Goal: Task Accomplishment & Management: Use online tool/utility

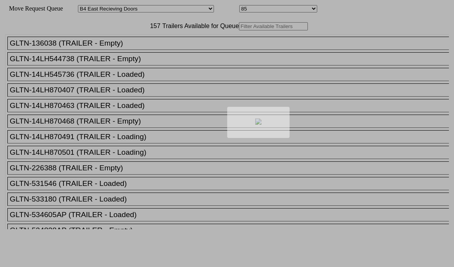
select select "527"
select select "8141"
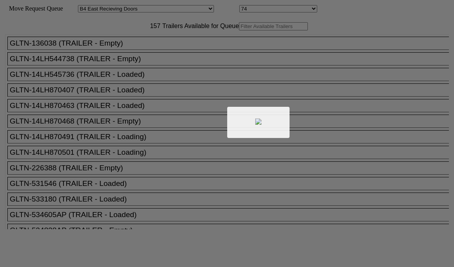
click at [150, 41] on body "Move Request Queue Area Started San Pedro Lost San Pedro Appt San Pedro B4 West…" at bounding box center [227, 131] width 448 height 257
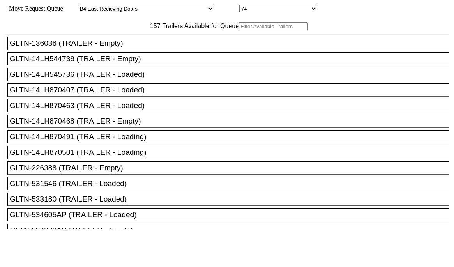
drag, startPoint x: 150, startPoint y: 41, endPoint x: 155, endPoint y: 41, distance: 5.5
click at [239, 30] on input "text" at bounding box center [273, 26] width 69 height 8
paste input "162127"
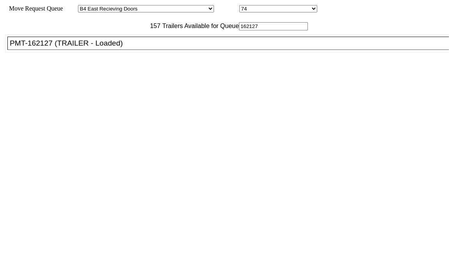
type input "162127"
click at [139, 48] on div "PMT-162127 (TRAILER - Loaded)" at bounding box center [232, 43] width 444 height 9
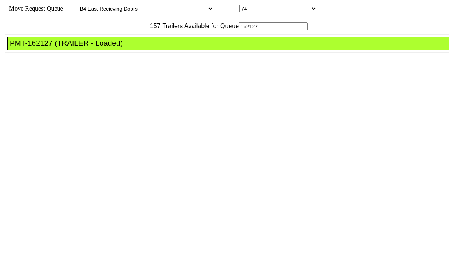
click at [139, 48] on div "PMT-162127 (TRAILER - Loaded)" at bounding box center [232, 43] width 444 height 9
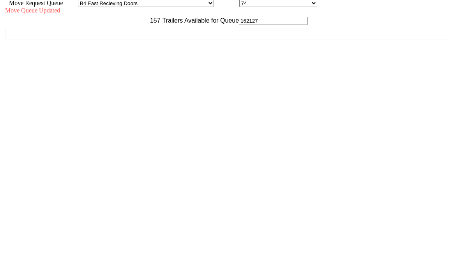
scroll to position [7, 0]
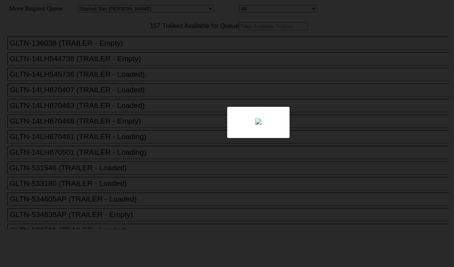
click at [130, 43] on div at bounding box center [227, 133] width 454 height 267
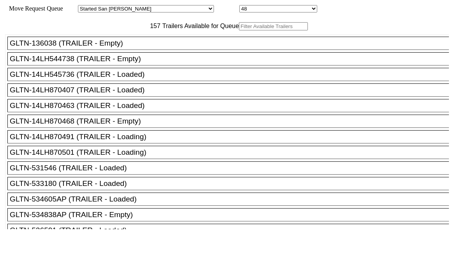
click at [239, 30] on input "text" at bounding box center [273, 26] width 69 height 8
paste input "MSCU4777422"
type input "MSCU4777422"
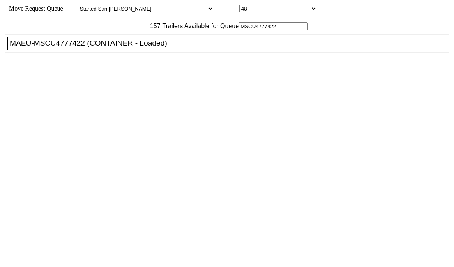
click at [111, 48] on div "MAEU-MSCU4777422 (CONTAINER - Loaded)" at bounding box center [232, 43] width 444 height 9
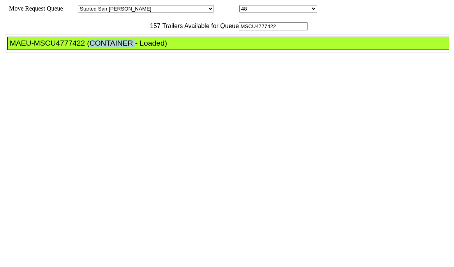
click at [111, 48] on div "MAEU-MSCU4777422 (CONTAINER - Loaded)" at bounding box center [232, 43] width 444 height 9
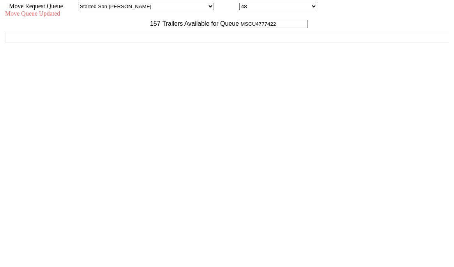
scroll to position [7, 0]
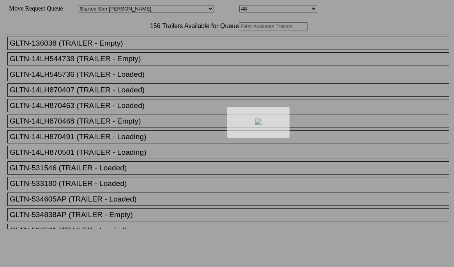
click at [157, 46] on div at bounding box center [227, 133] width 454 height 267
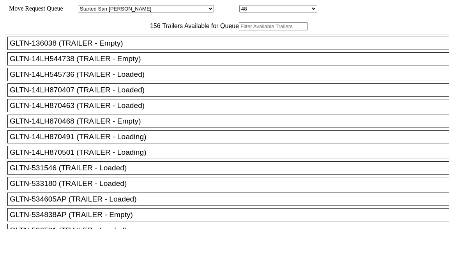
drag, startPoint x: 163, startPoint y: 55, endPoint x: 157, endPoint y: 46, distance: 11.2
click at [239, 30] on input "text" at bounding box center [273, 26] width 69 height 8
paste input "170148"
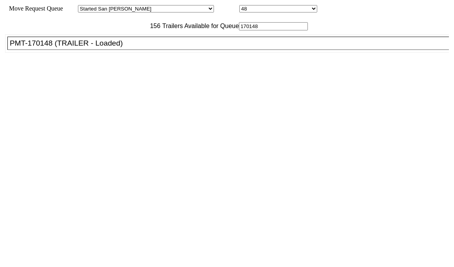
type input "170148"
click at [147, 48] on div "PMT-170148 (TRAILER - Loaded)" at bounding box center [232, 43] width 444 height 9
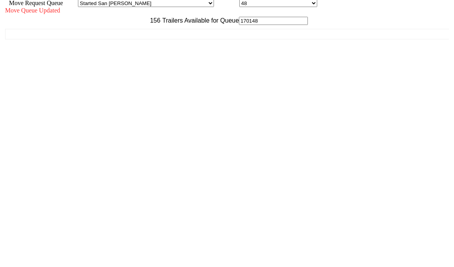
scroll to position [7, 0]
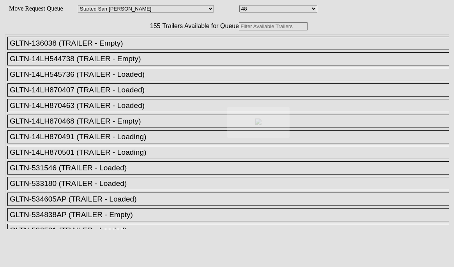
click at [160, 43] on div at bounding box center [227, 133] width 454 height 267
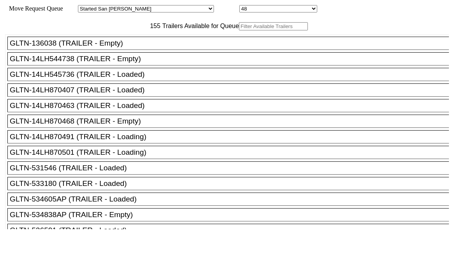
click at [239, 30] on input "text" at bounding box center [273, 26] width 69 height 8
paste input "MSBU4136277"
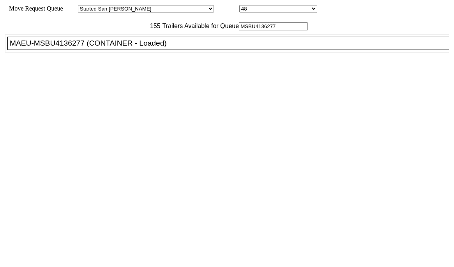
type input "MSBU4136277"
click at [154, 50] on li "MAEU-MSBU4136277 (CONTAINER - Loaded)" at bounding box center [231, 43] width 449 height 13
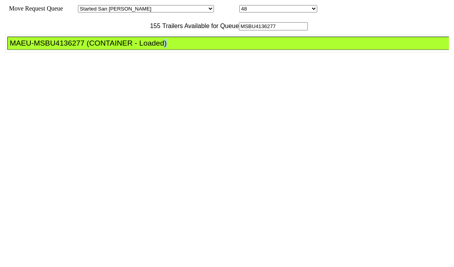
click at [154, 50] on li "MAEU-MSBU4136277 (CONTAINER - Loaded)" at bounding box center [231, 43] width 449 height 13
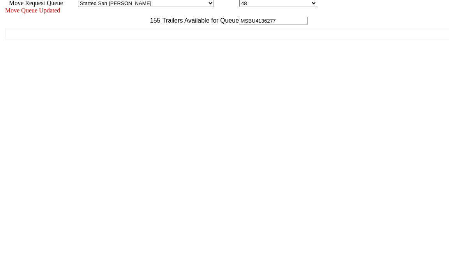
scroll to position [7, 0]
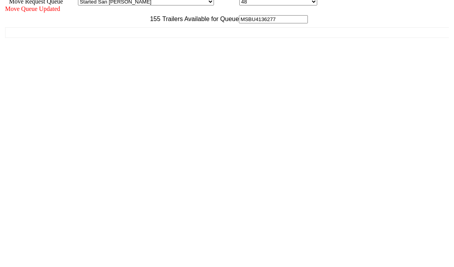
drag, startPoint x: 384, startPoint y: 240, endPoint x: 387, endPoint y: 243, distance: 4.1
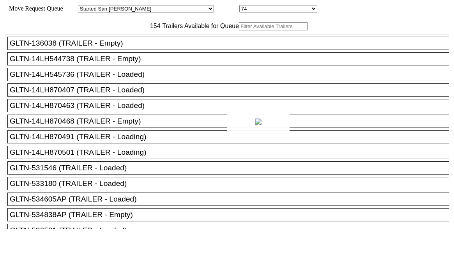
click at [157, 36] on div at bounding box center [227, 133] width 454 height 267
click at [239, 30] on input "text" at bounding box center [273, 26] width 69 height 8
paste input "XPOU424203"
type input "XPOU424203"
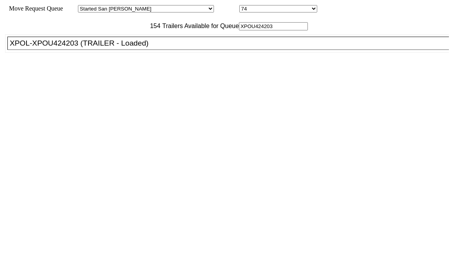
click at [129, 48] on div "XPOL-XPOU424203 (TRAILER - Loaded)" at bounding box center [232, 43] width 444 height 9
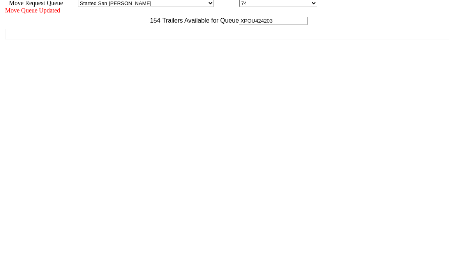
scroll to position [7, 0]
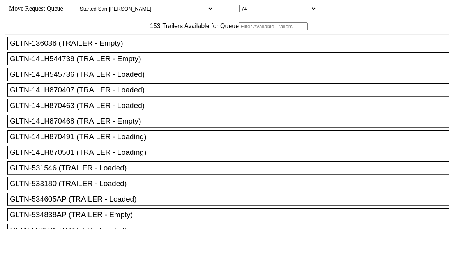
click at [239, 30] on input "text" at bounding box center [273, 26] width 69 height 8
paste input "JBHU280107"
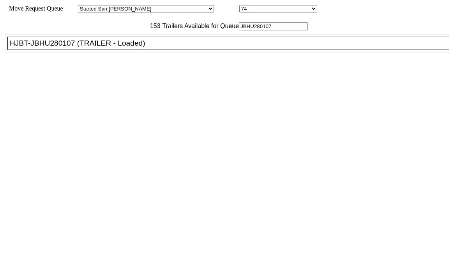
type input "JBHU280107"
click at [136, 50] on li "HJBT-JBHU280107 (TRAILER - Loaded)" at bounding box center [231, 43] width 449 height 13
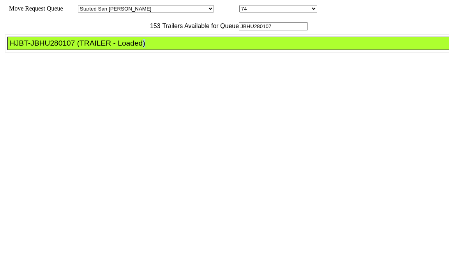
click at [136, 50] on li "HJBT-JBHU280107 (TRAILER - Loaded)" at bounding box center [231, 43] width 449 height 13
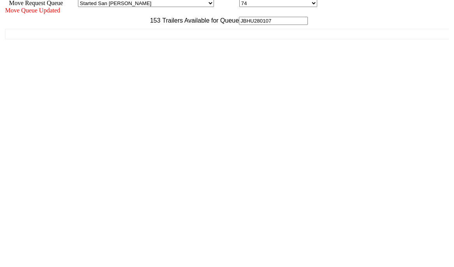
scroll to position [7, 0]
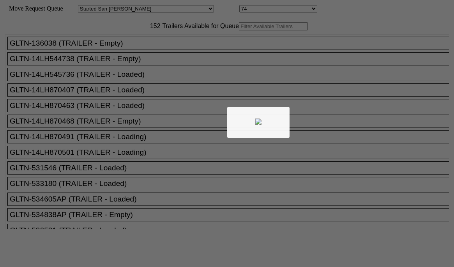
click at [123, 46] on div at bounding box center [227, 133] width 454 height 267
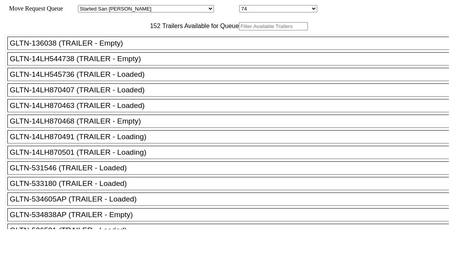
click at [239, 30] on input "text" at bounding box center [273, 26] width 69 height 8
paste input "240758"
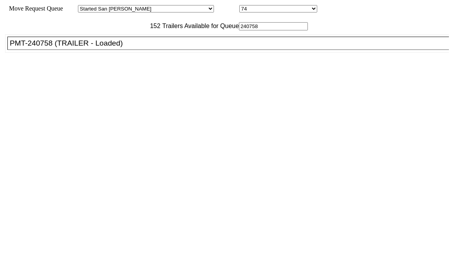
type input "240758"
click at [125, 50] on li "PMT-240758 (TRAILER - Loaded)" at bounding box center [231, 43] width 449 height 13
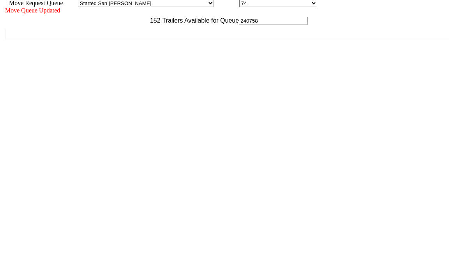
scroll to position [7, 0]
